Goal: Communication & Community: Share content

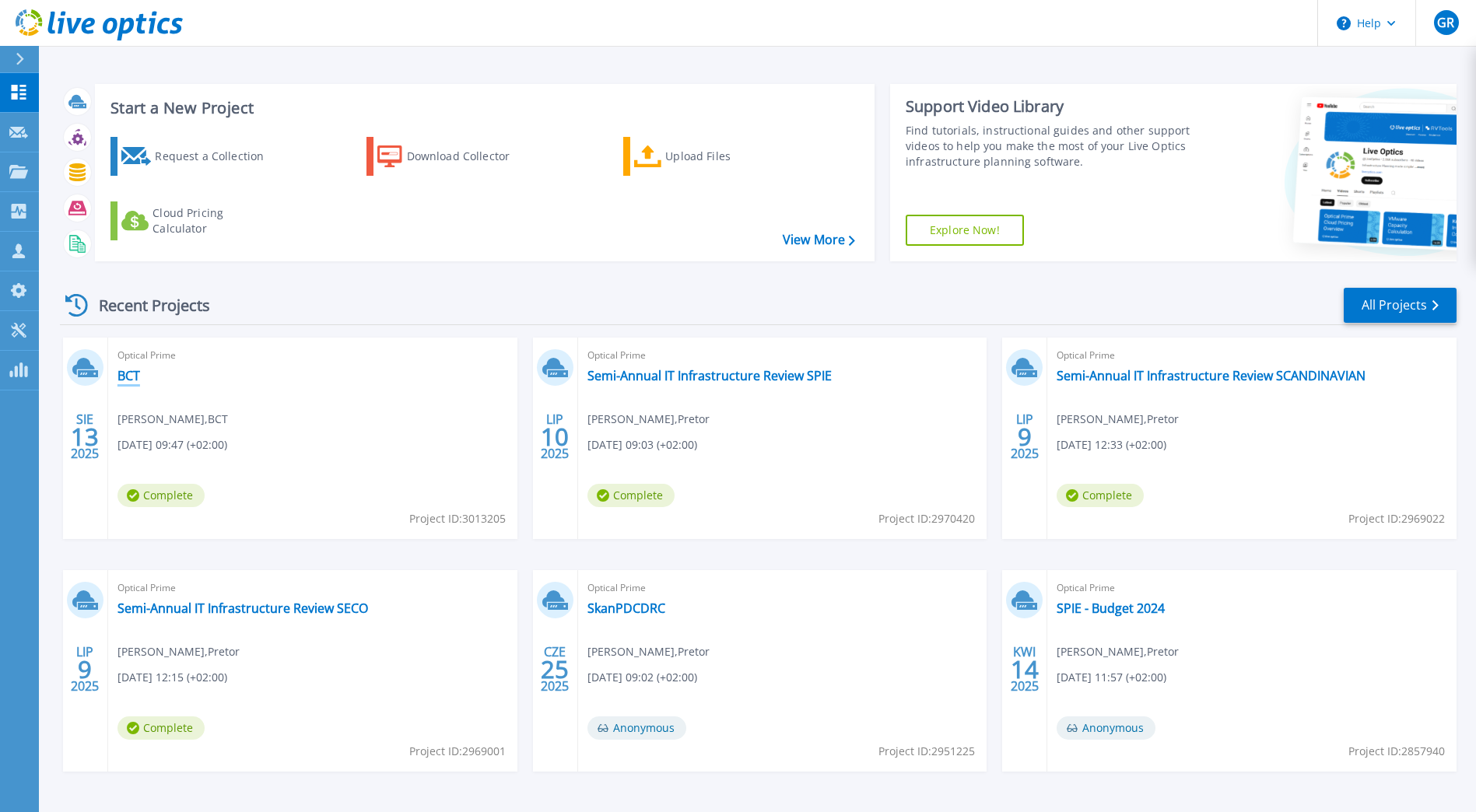
click at [126, 378] on link "BCT" at bounding box center [128, 375] width 22 height 16
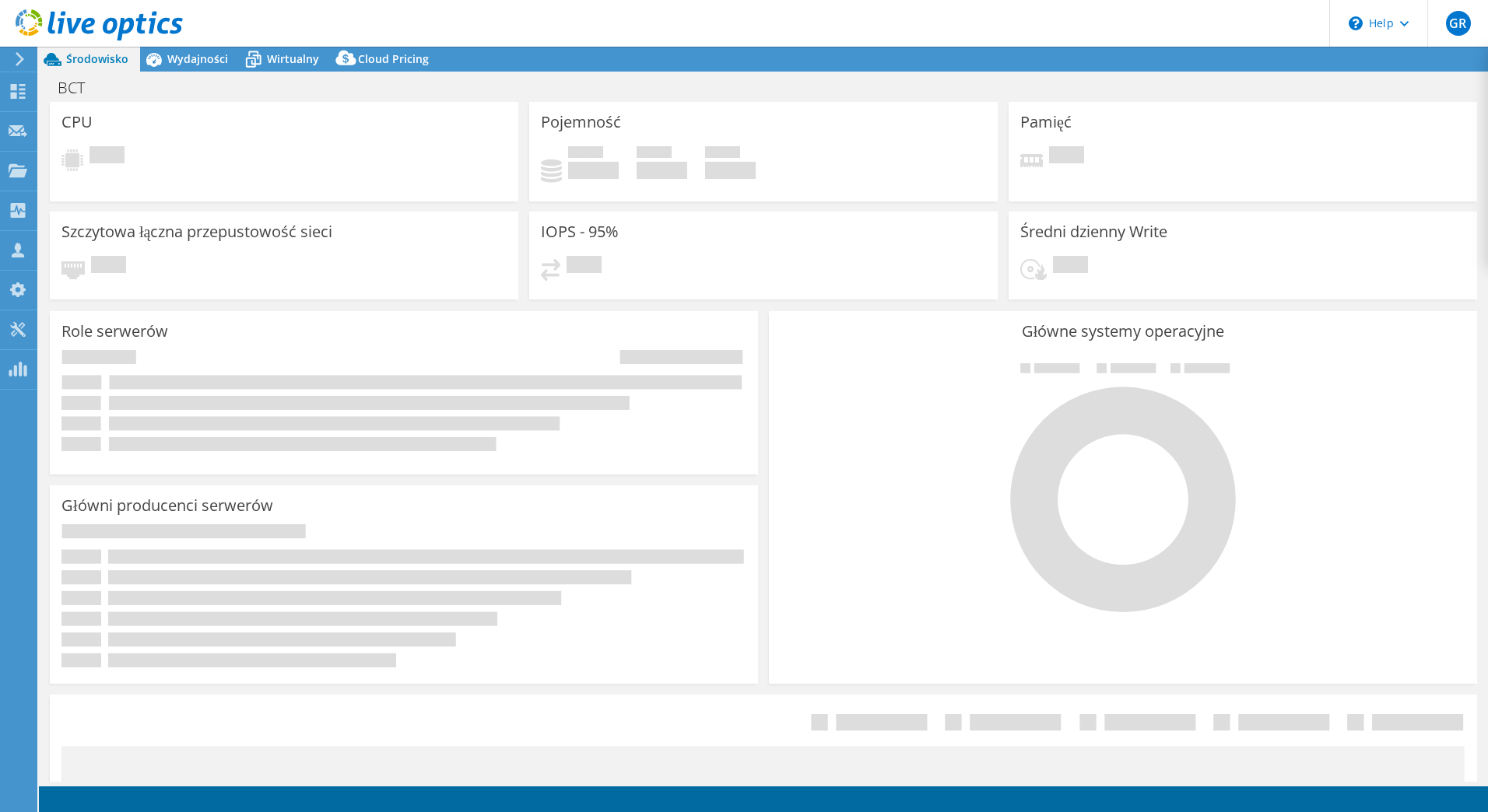
select select "USD"
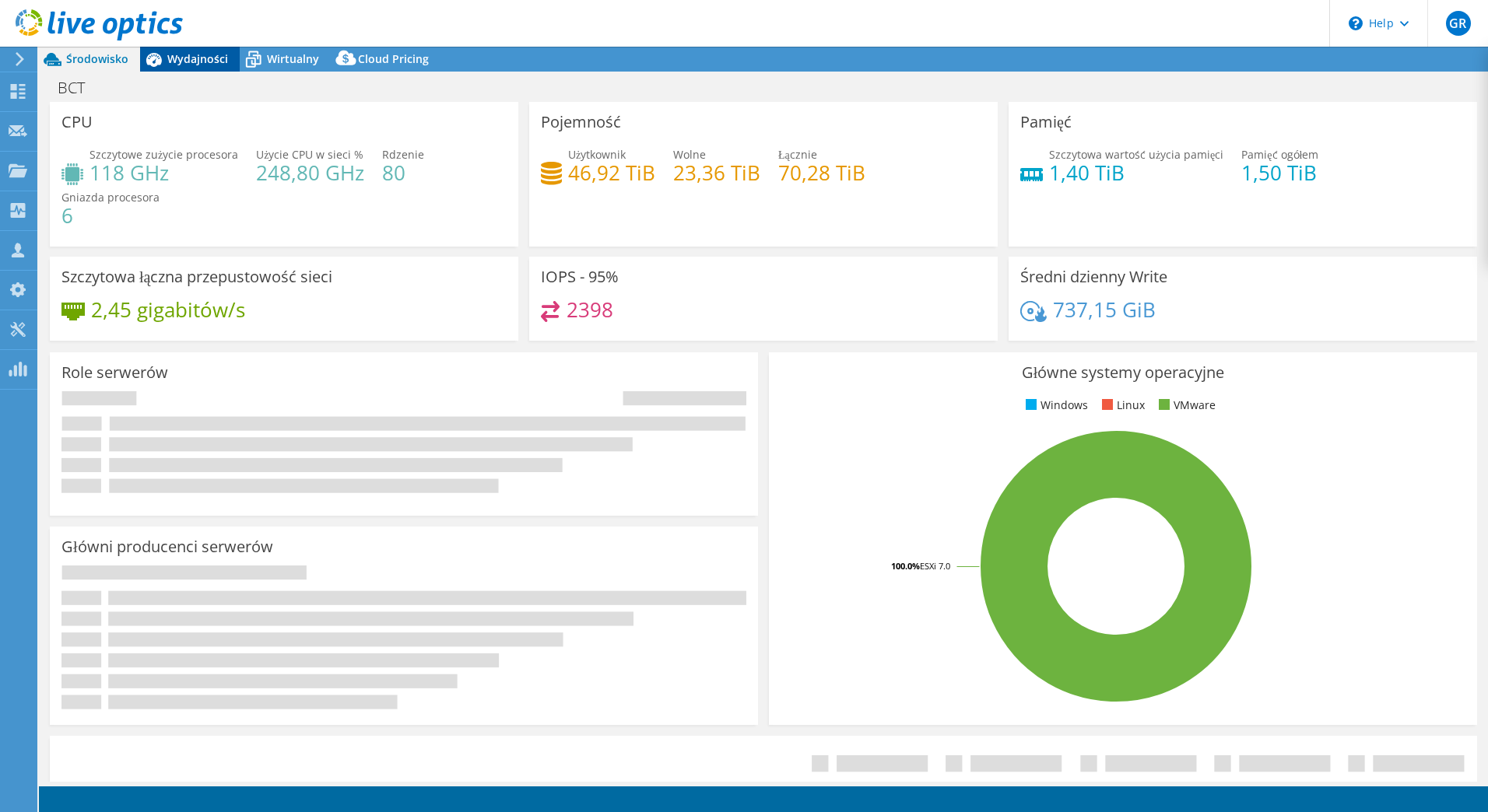
click at [215, 56] on span "Wydajności" at bounding box center [197, 59] width 61 height 15
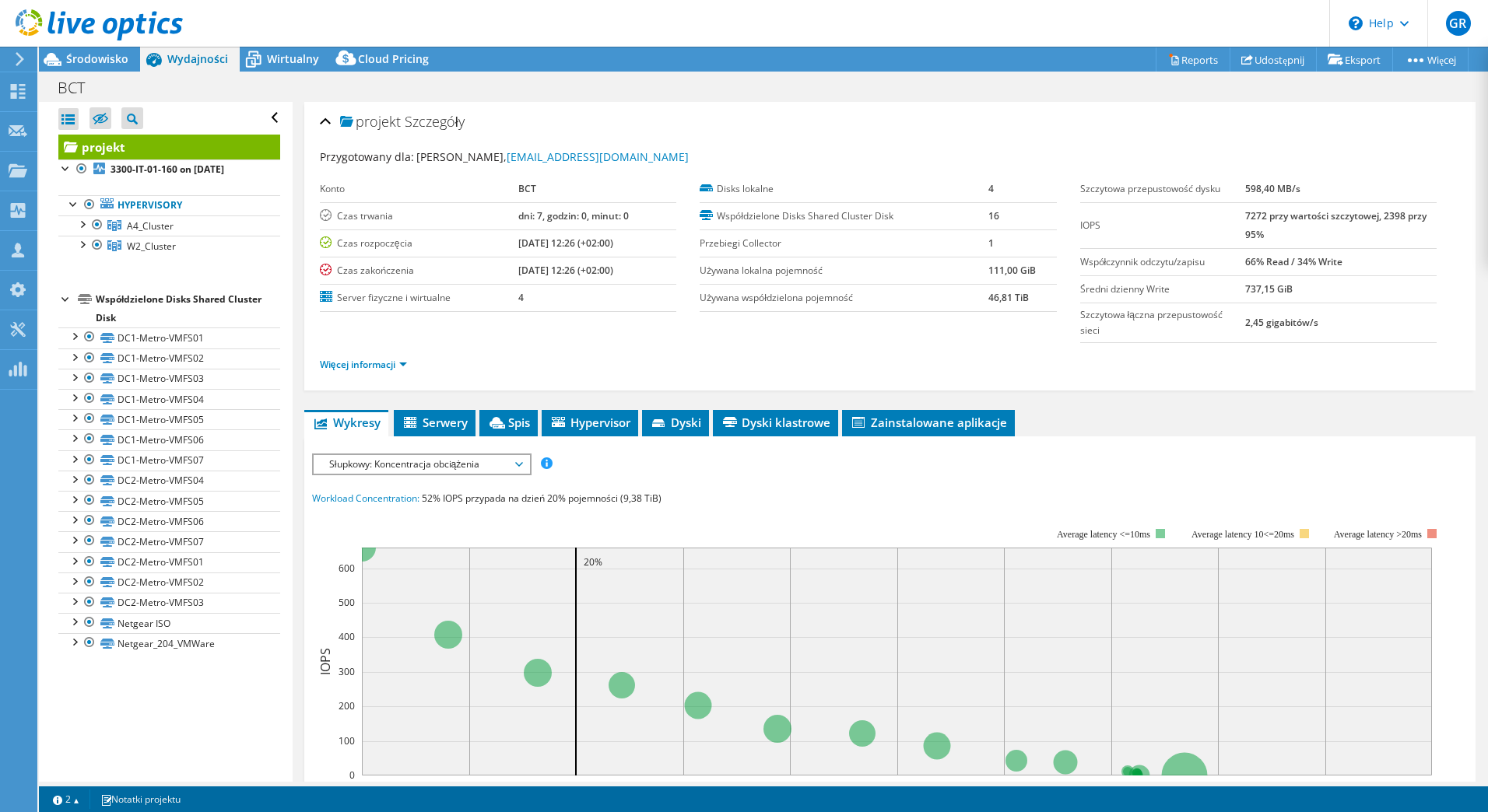
click at [116, 52] on div at bounding box center [91, 25] width 183 height 52
click at [116, 57] on span "Środowisko" at bounding box center [98, 59] width 63 height 15
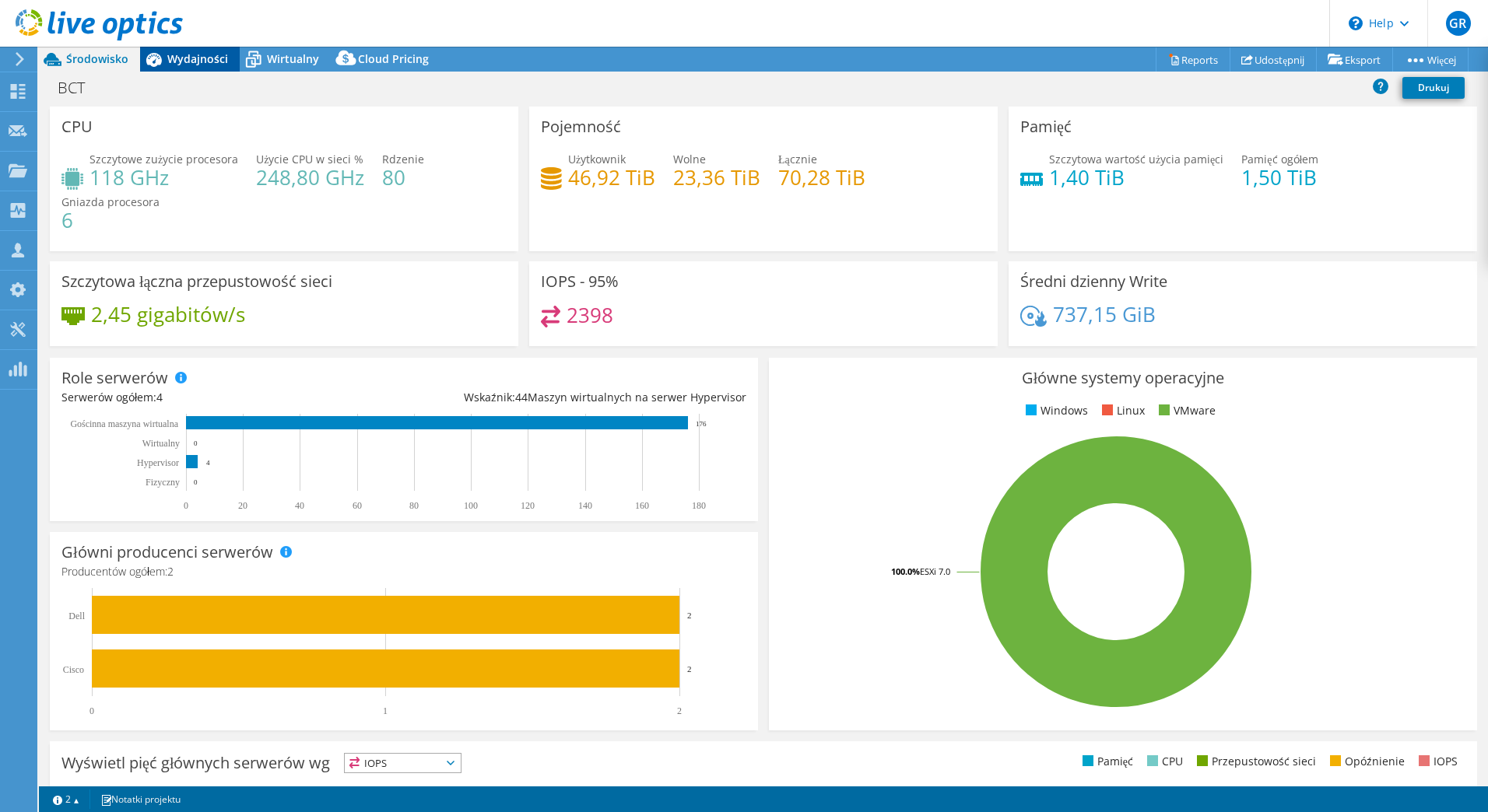
click at [191, 65] on span "Wydajności" at bounding box center [197, 59] width 61 height 15
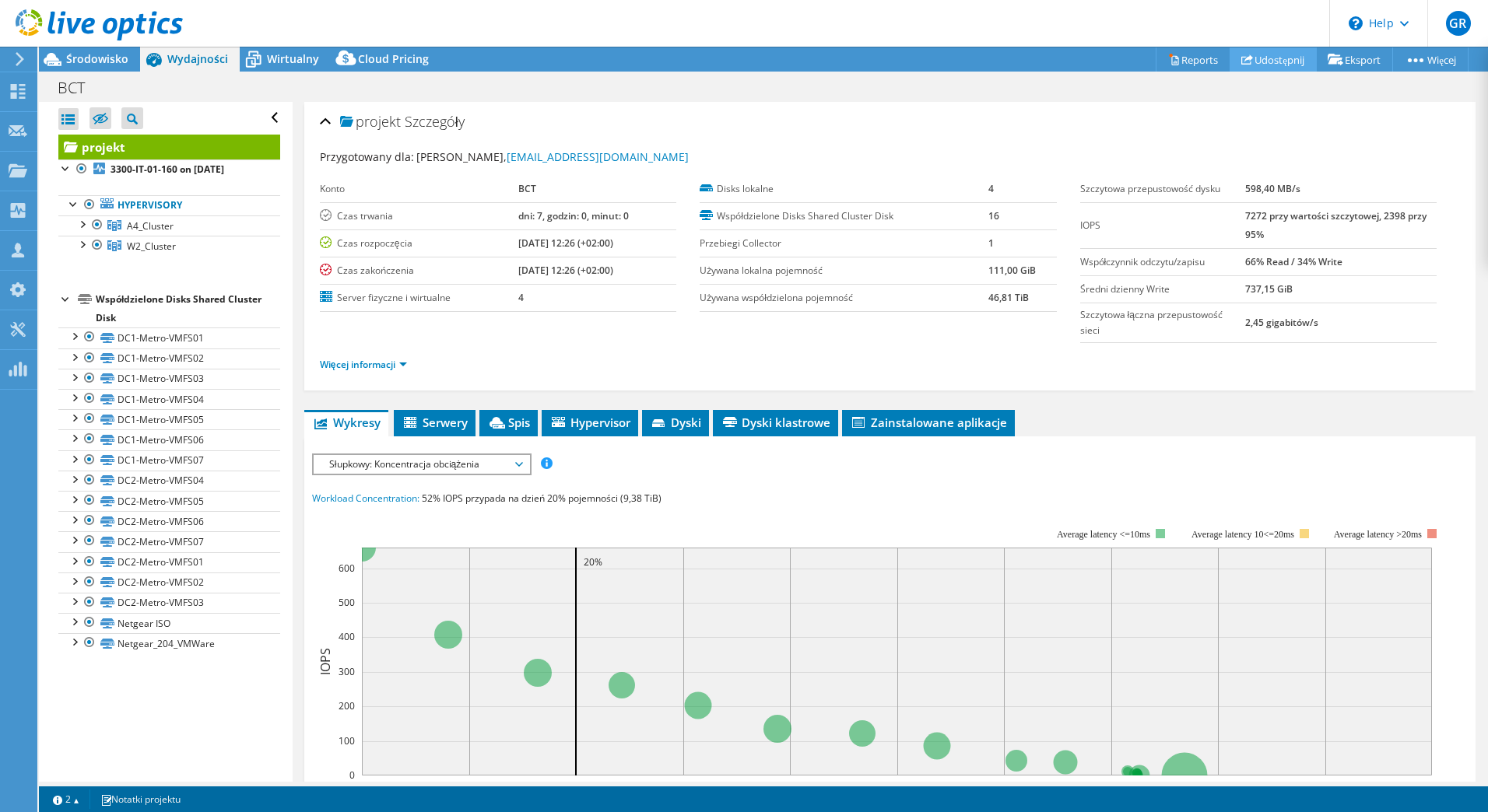
click at [1251, 56] on link "Udostępnij" at bounding box center [1272, 60] width 87 height 24
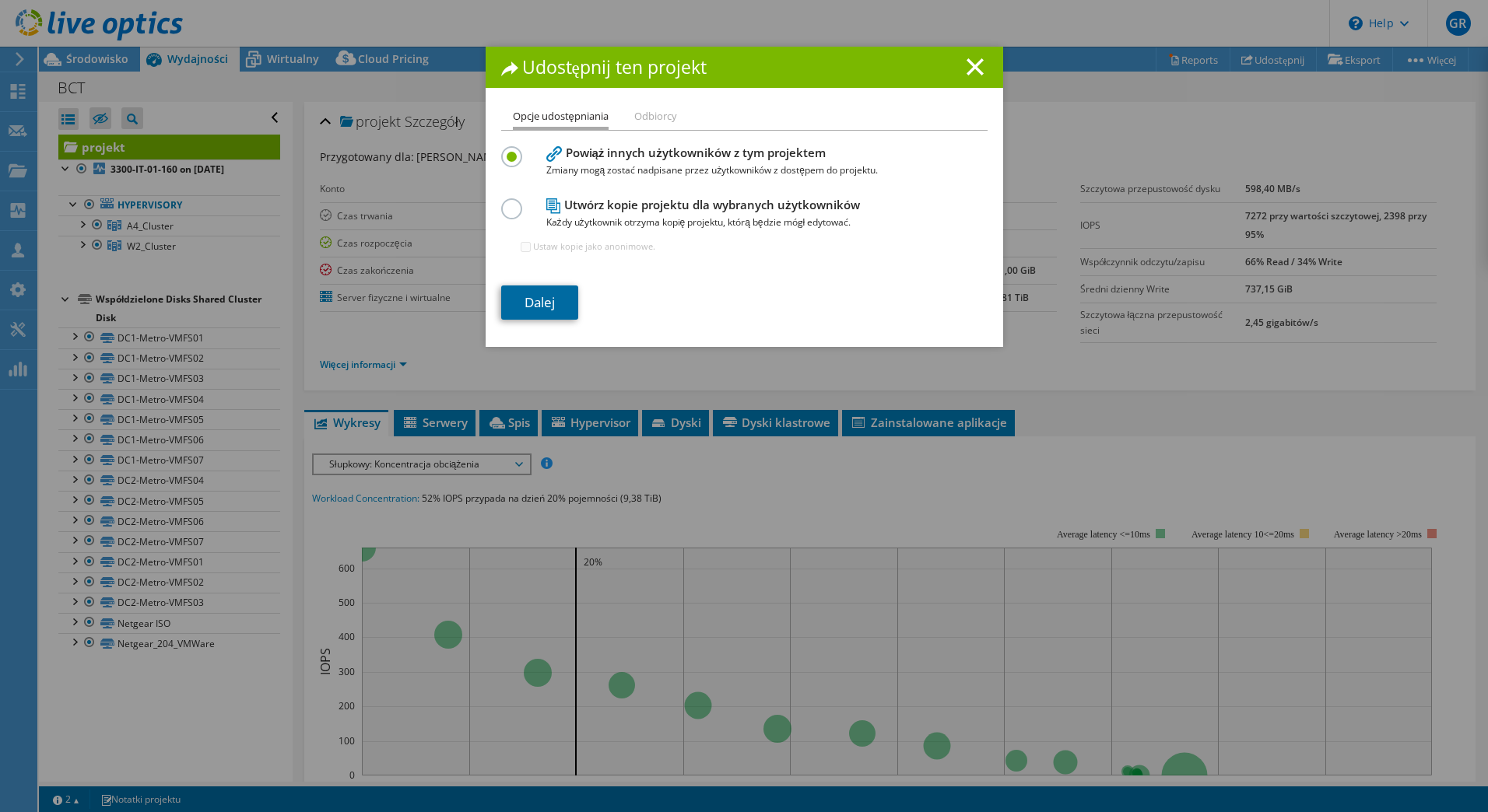
click at [550, 313] on link "Dalej" at bounding box center [540, 302] width 77 height 34
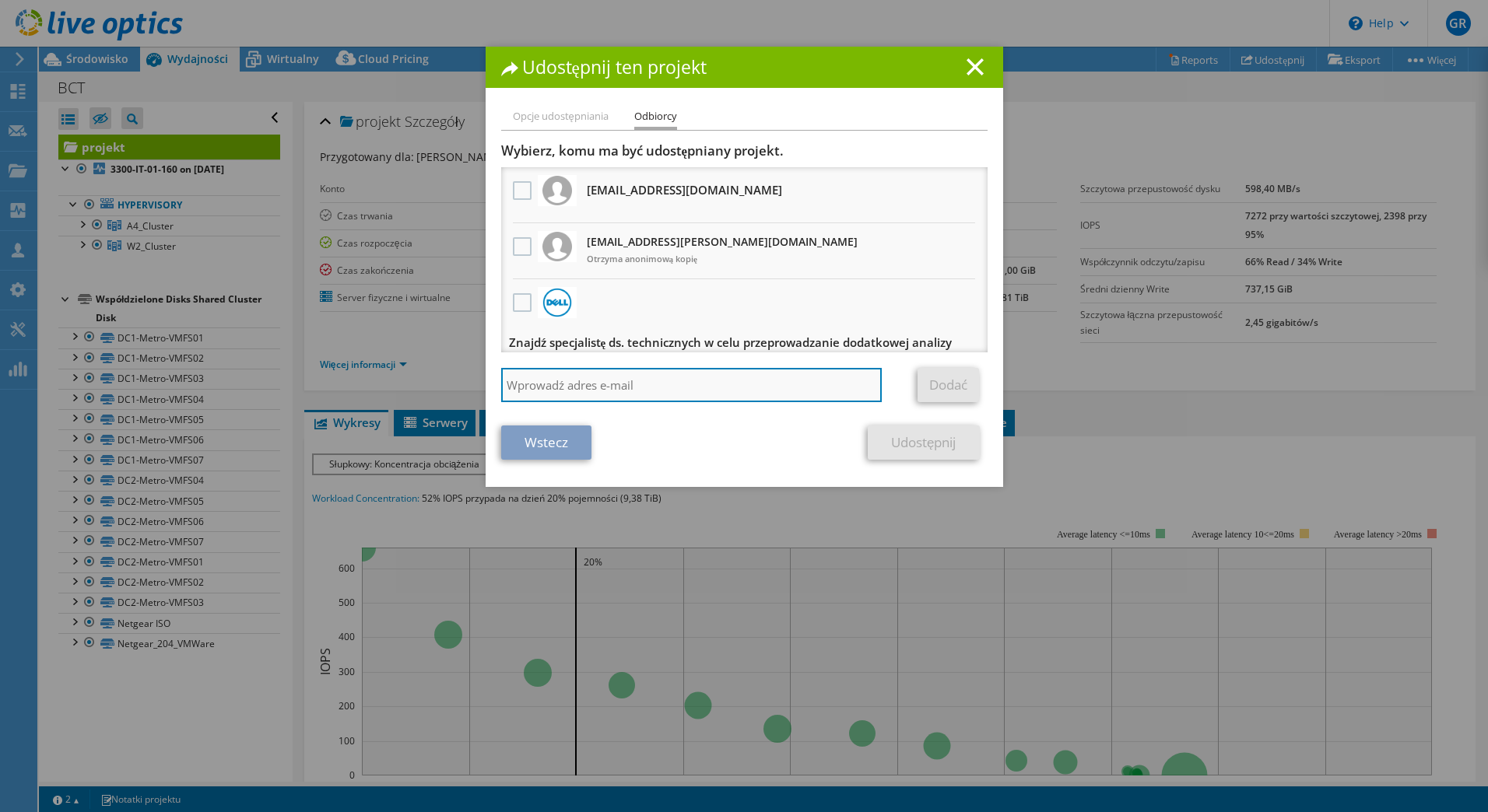
click at [623, 377] on input "search" at bounding box center [692, 384] width 381 height 34
paste input "drobakowski@bct.gdynia.pl ale"
type input "drobakowski@bct.gdynia.pl"
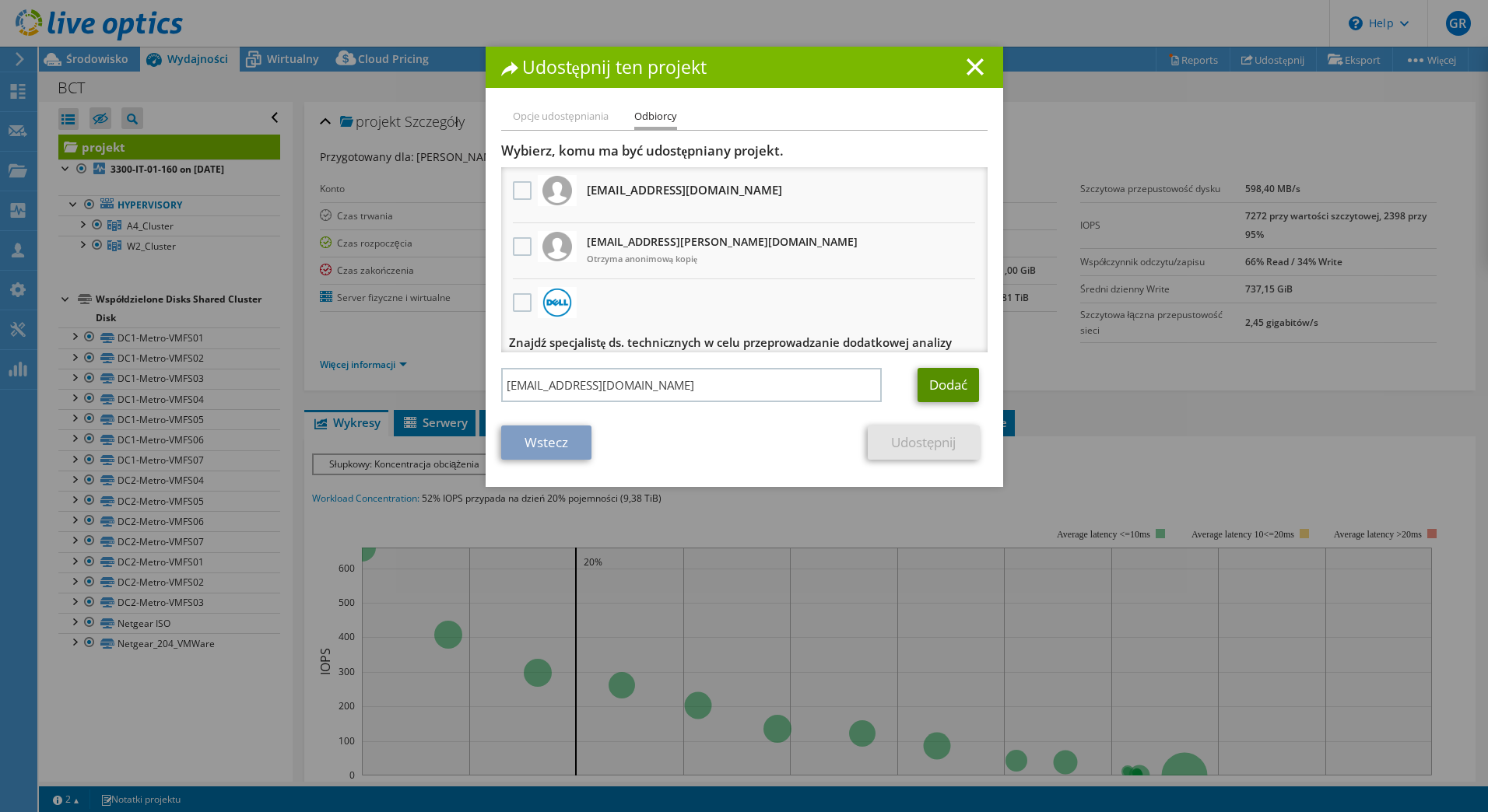
click at [945, 384] on link "Dodać" at bounding box center [947, 384] width 62 height 34
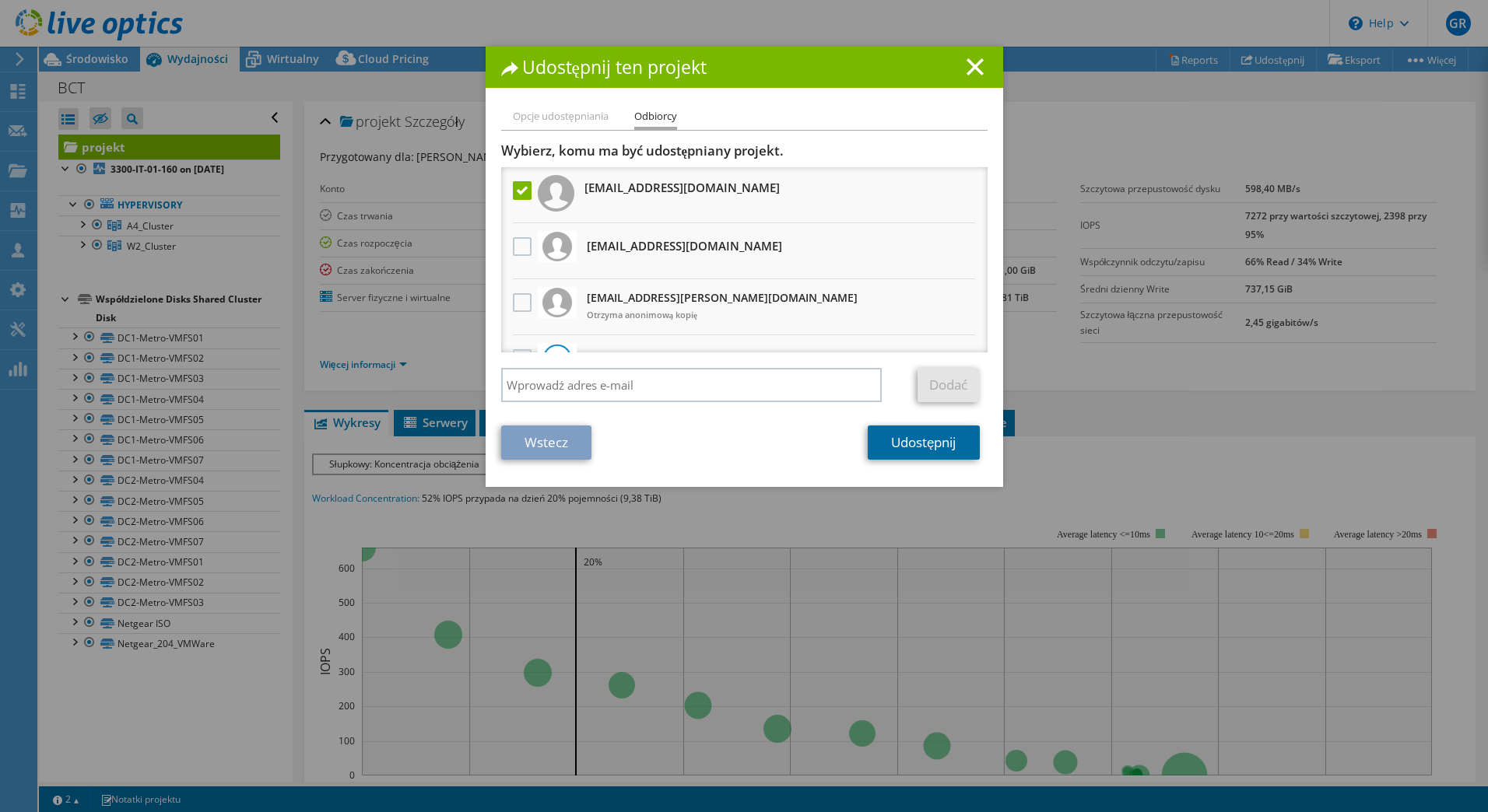
click at [921, 441] on link "Udostępnij" at bounding box center [923, 442] width 111 height 34
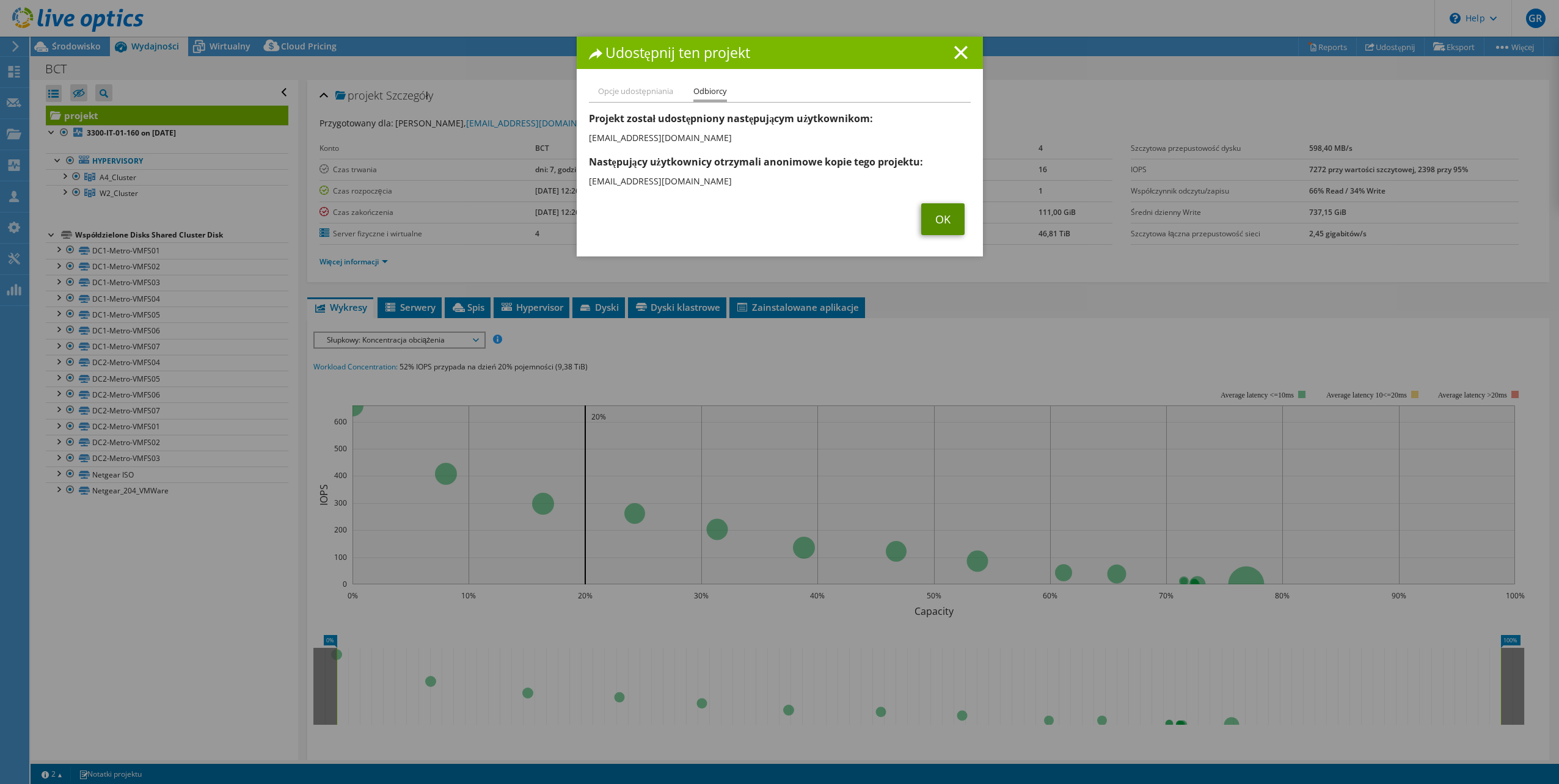
click at [944, 219] on link "OK" at bounding box center [943, 219] width 44 height 31
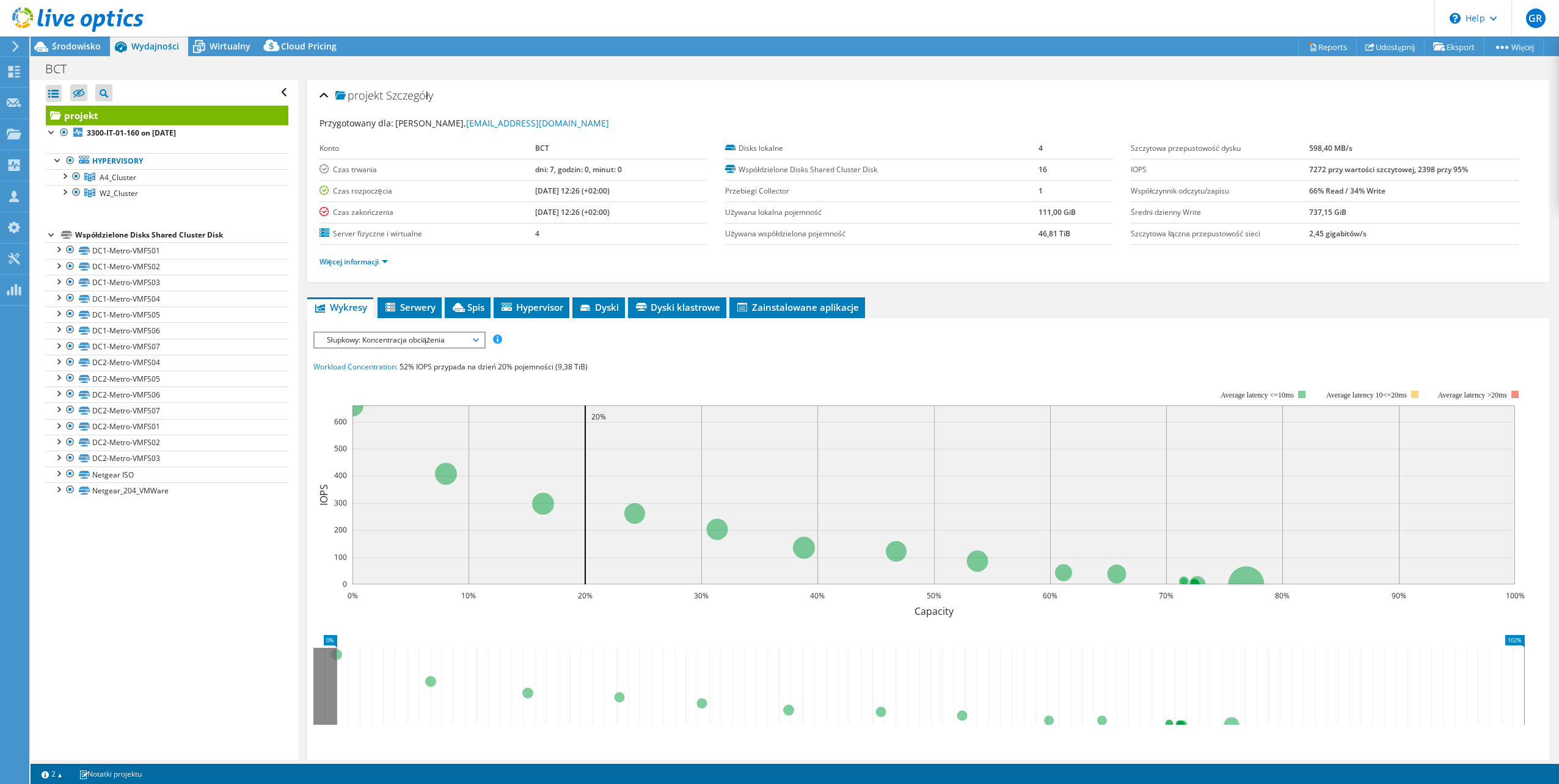
drag, startPoint x: 1543, startPoint y: 638, endPoint x: 1253, endPoint y: 647, distance: 290.1
drag, startPoint x: 328, startPoint y: 637, endPoint x: 104, endPoint y: 637, distance: 224.0
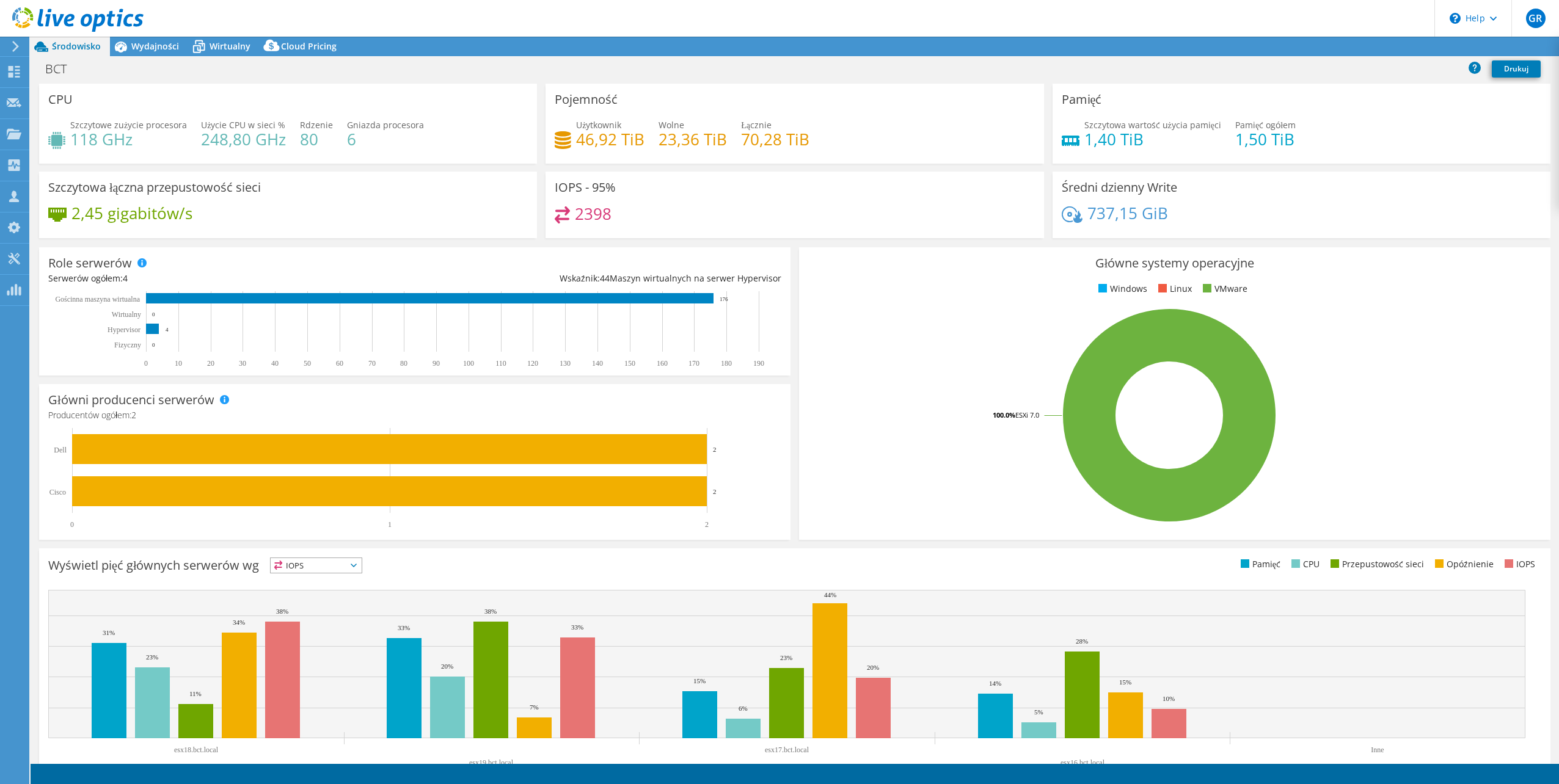
select select "USD"
